Goal: Entertainment & Leisure: Consume media (video, audio)

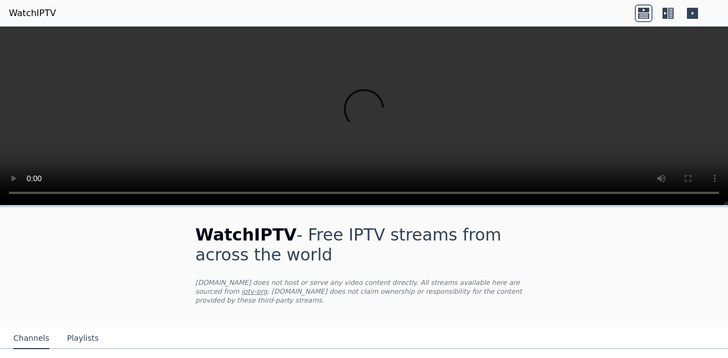
scroll to position [166, 0]
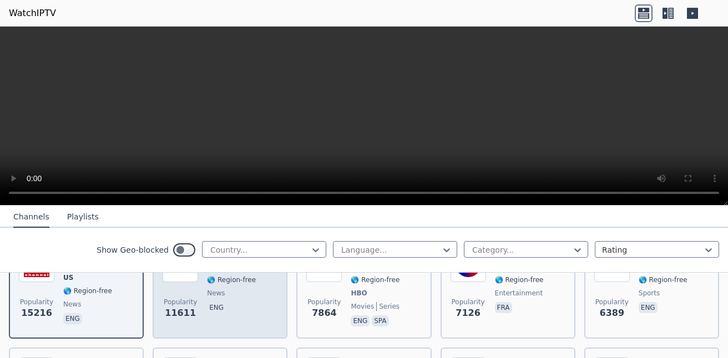
click at [217, 289] on span "news" at bounding box center [216, 293] width 18 height 9
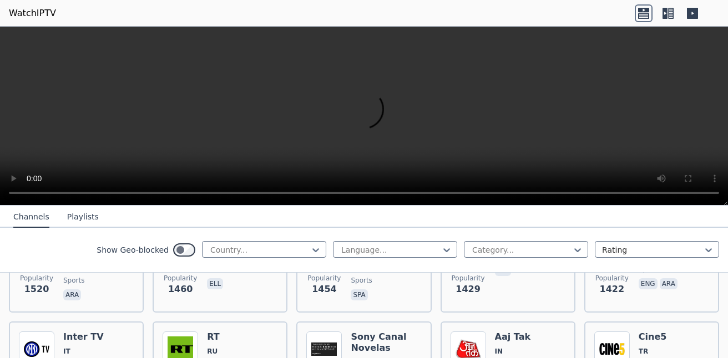
scroll to position [887, 0]
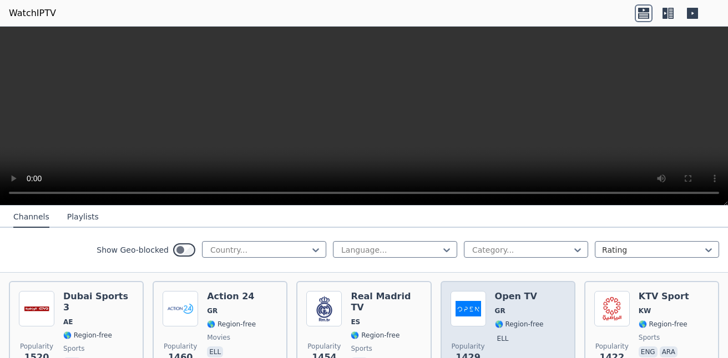
click at [508, 293] on div "Open TV GR 🌎 Region-free ell" at bounding box center [519, 331] width 49 height 80
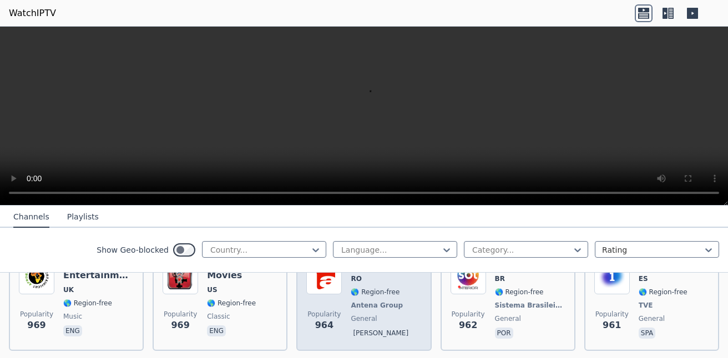
scroll to position [1719, 0]
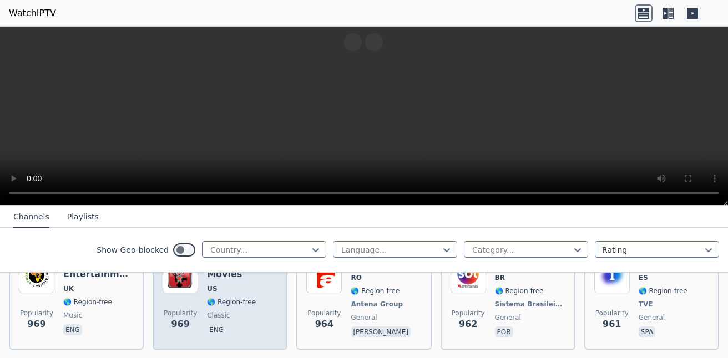
scroll to position [1886, 0]
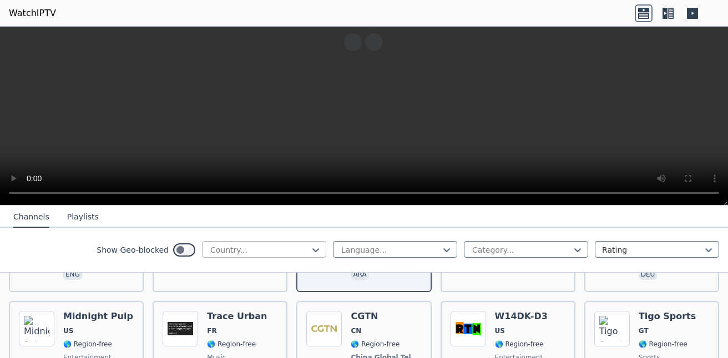
click at [268, 245] on div at bounding box center [259, 250] width 101 height 11
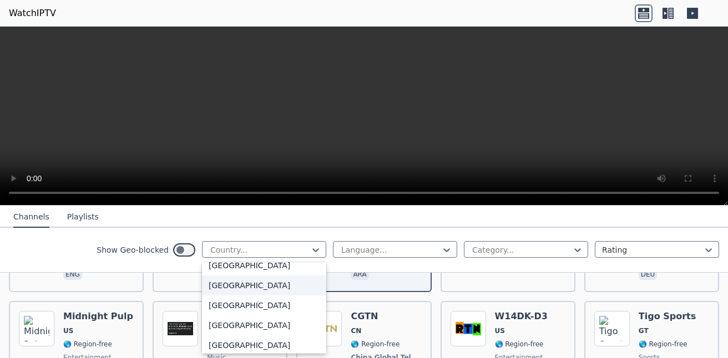
scroll to position [3883, 0]
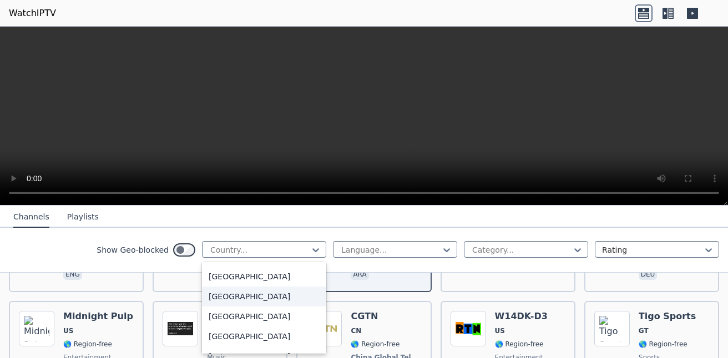
click at [242, 296] on div "[GEOGRAPHIC_DATA]" at bounding box center [264, 297] width 124 height 20
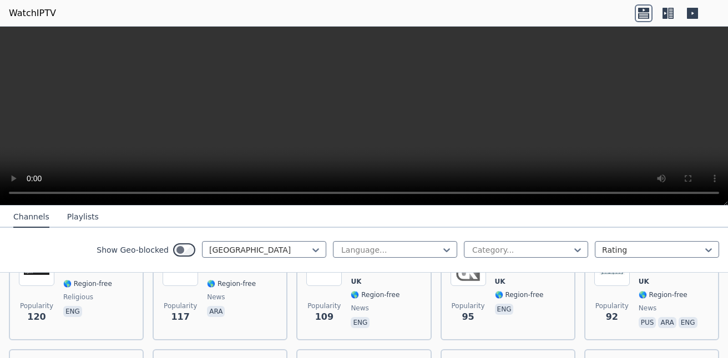
scroll to position [555, 0]
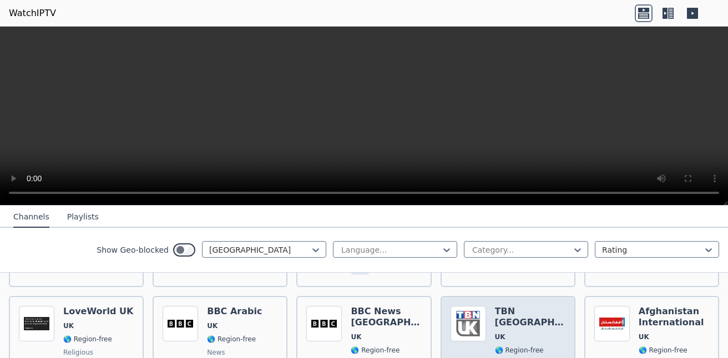
click at [485, 306] on div "Popularity 95 TBN [GEOGRAPHIC_DATA] [GEOGRAPHIC_DATA] 🌎 Region-free eng" at bounding box center [507, 346] width 115 height 80
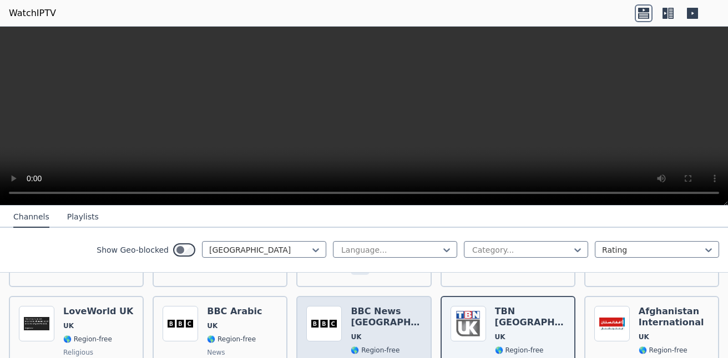
click at [344, 323] on div "Popularity 109 BBC News [GEOGRAPHIC_DATA] [GEOGRAPHIC_DATA] 🌎 Region-free news …" at bounding box center [363, 346] width 115 height 80
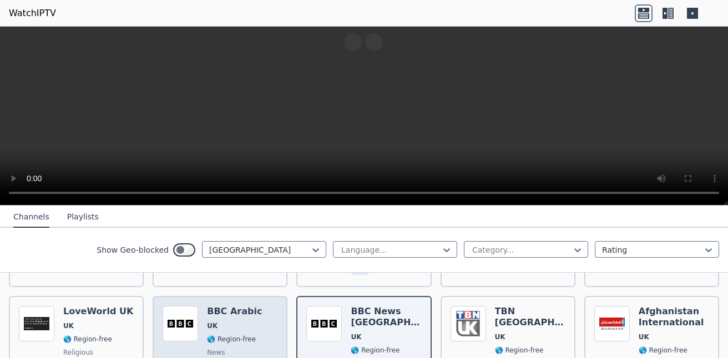
click at [234, 335] on span "🌎 Region-free" at bounding box center [231, 339] width 49 height 9
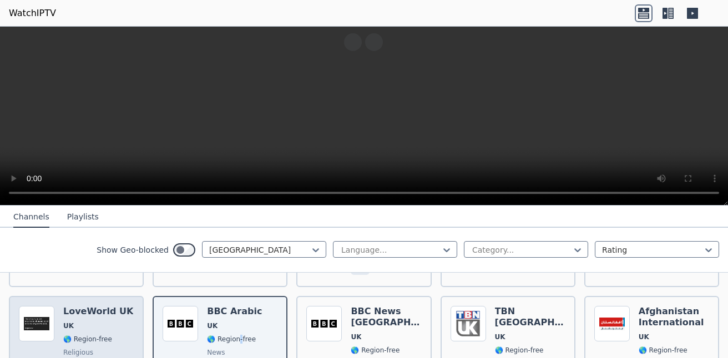
click at [72, 335] on span "🌎 Region-free" at bounding box center [87, 339] width 49 height 9
